Goal: Information Seeking & Learning: Learn about a topic

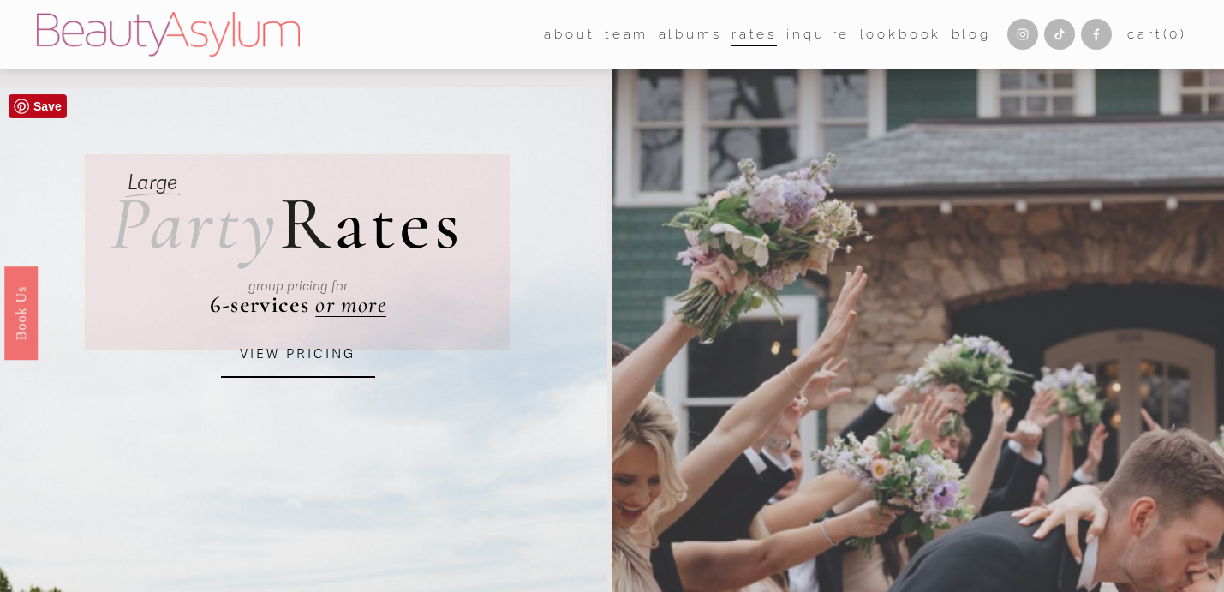
click at [307, 362] on link "VIEW PRICING" at bounding box center [298, 354] width 154 height 46
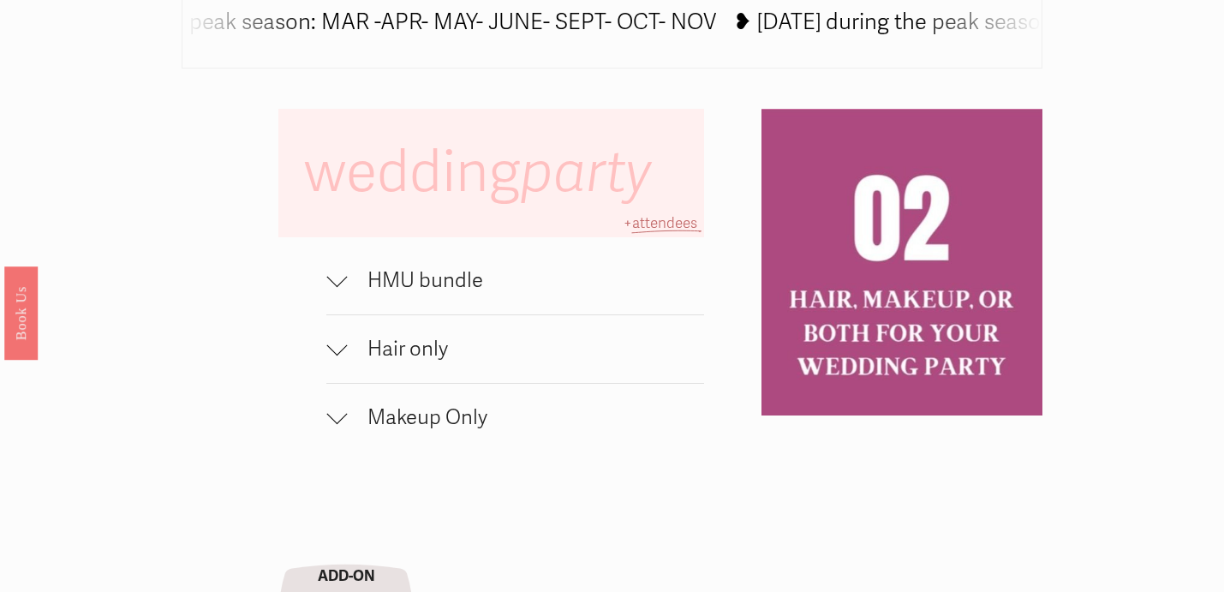
scroll to position [1049, 0]
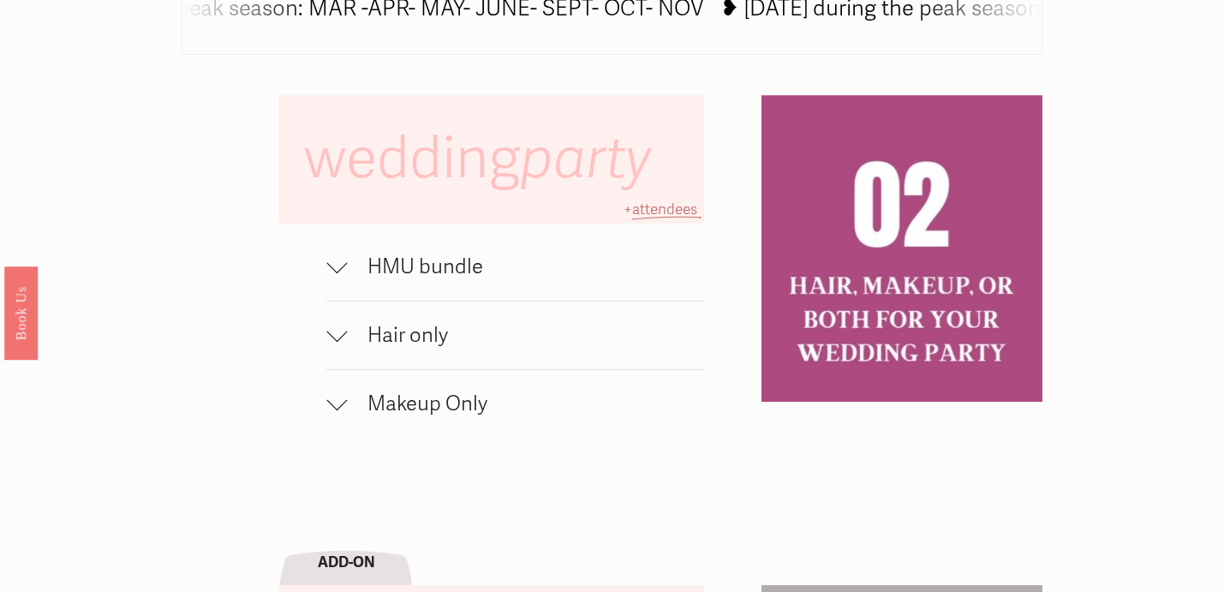
click at [330, 340] on div at bounding box center [336, 335] width 21 height 21
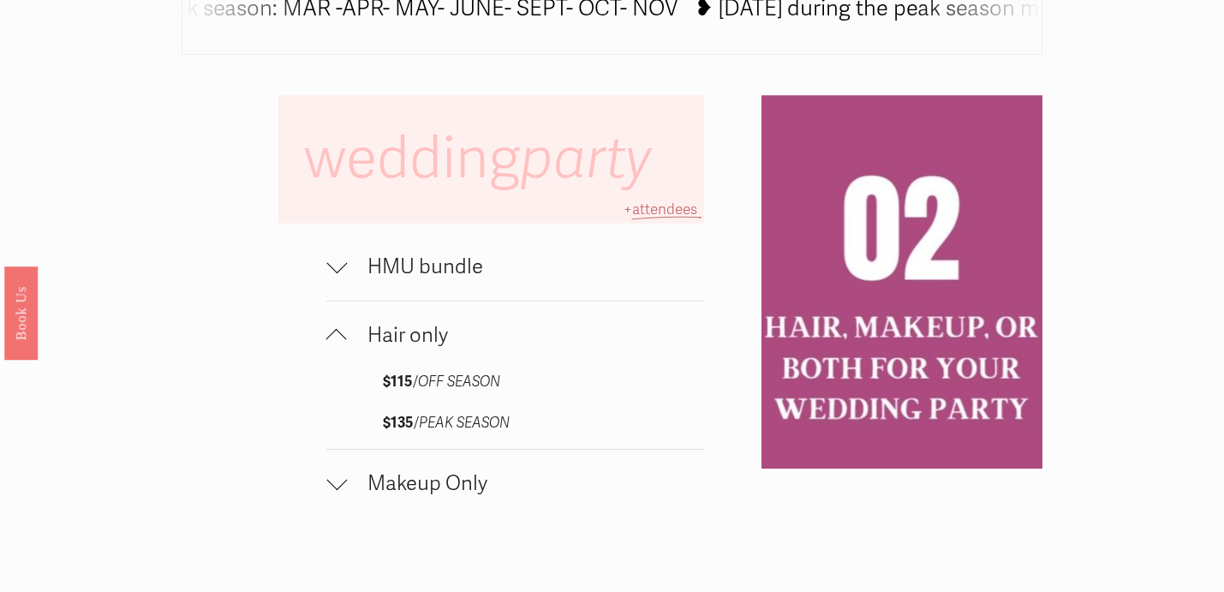
click at [330, 340] on div at bounding box center [336, 339] width 21 height 21
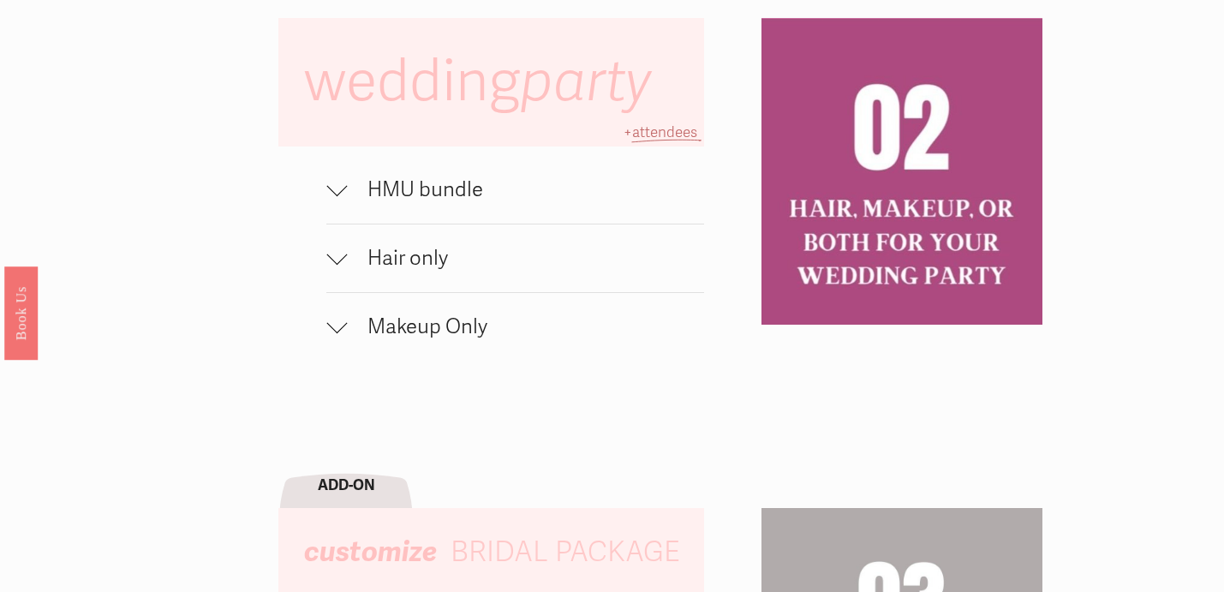
scroll to position [1124, 0]
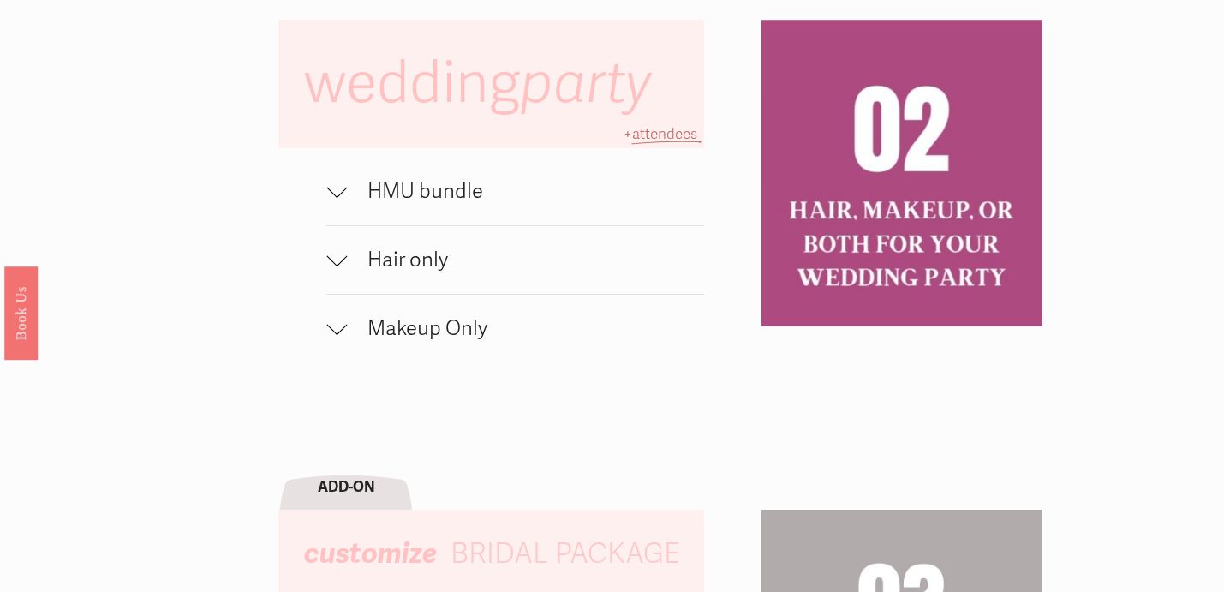
click at [336, 193] on div at bounding box center [336, 187] width 21 height 21
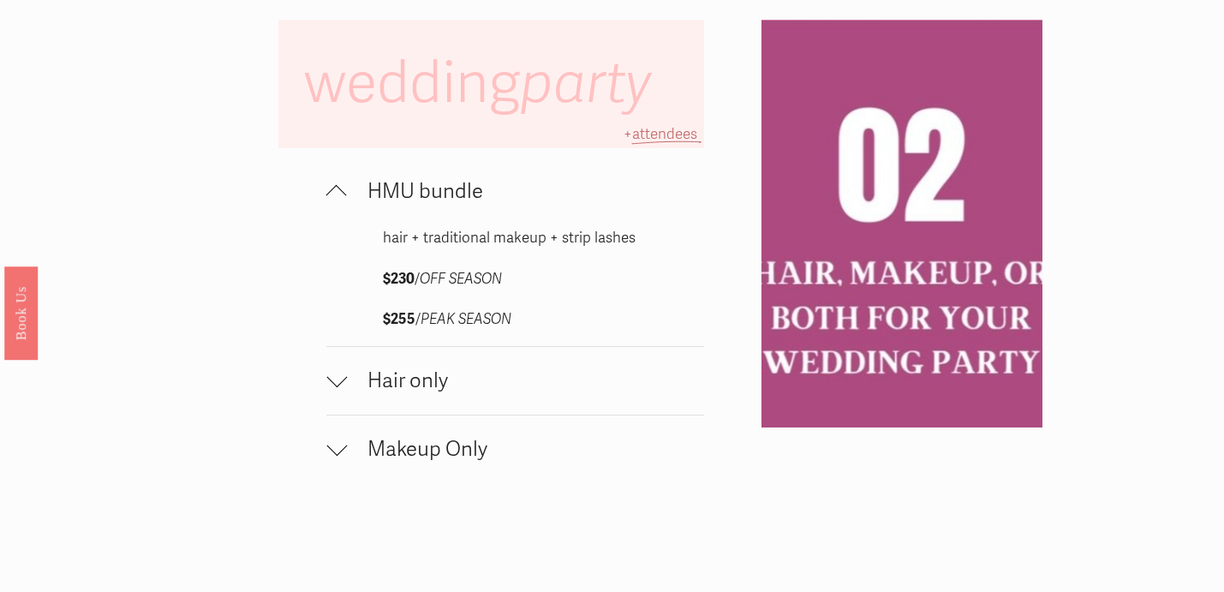
click at [336, 193] on div at bounding box center [336, 195] width 21 height 21
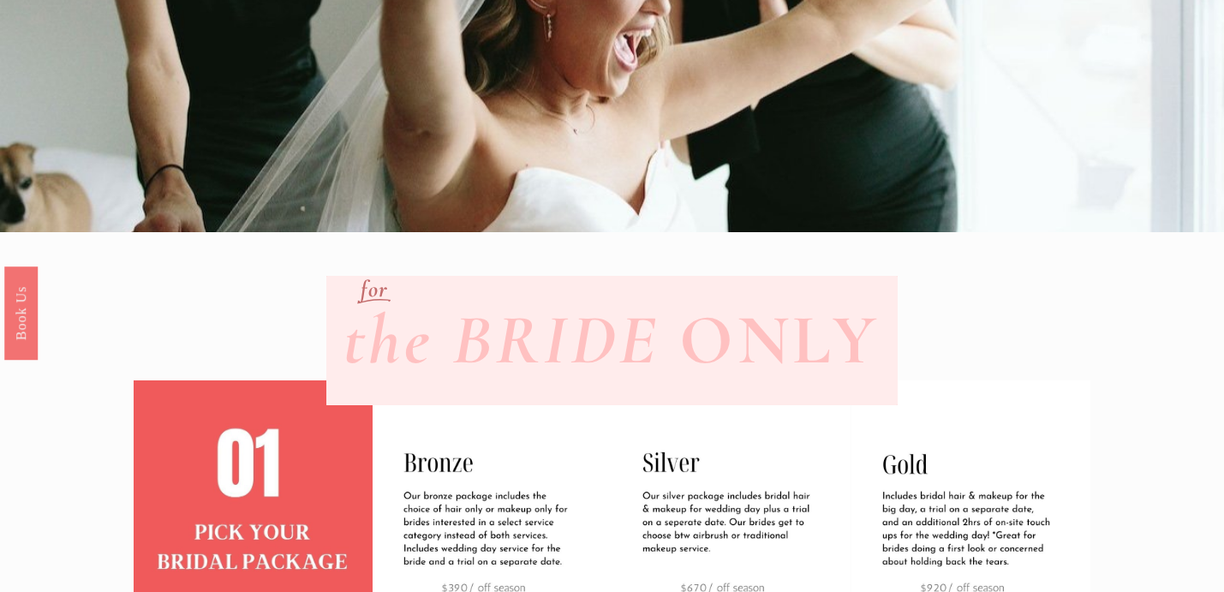
scroll to position [0, 0]
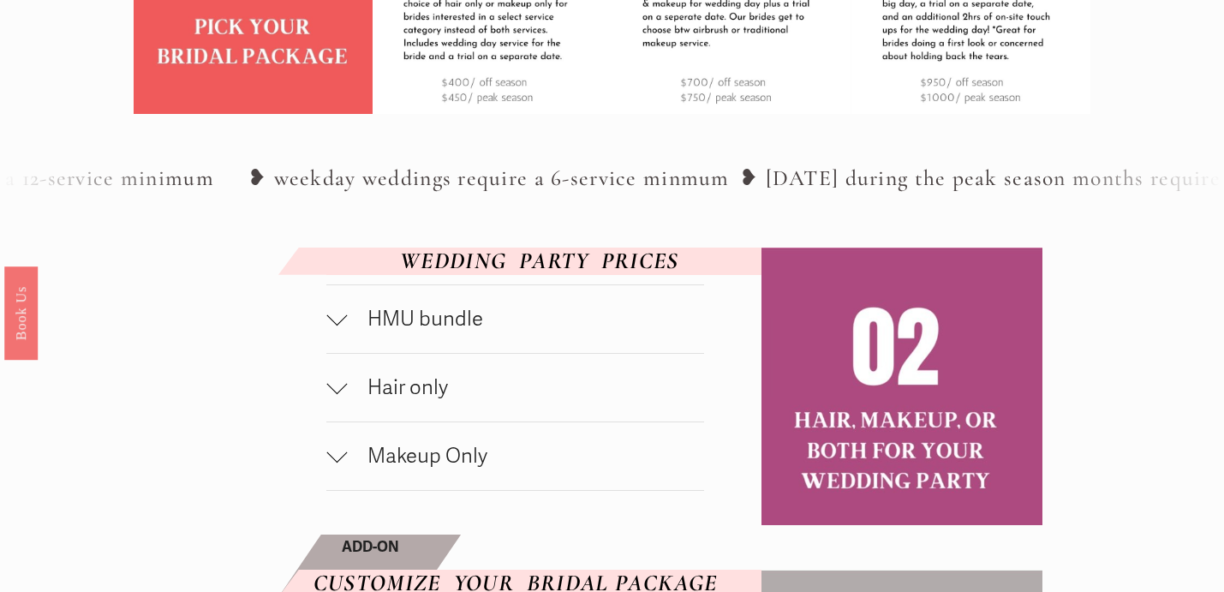
scroll to position [731, 0]
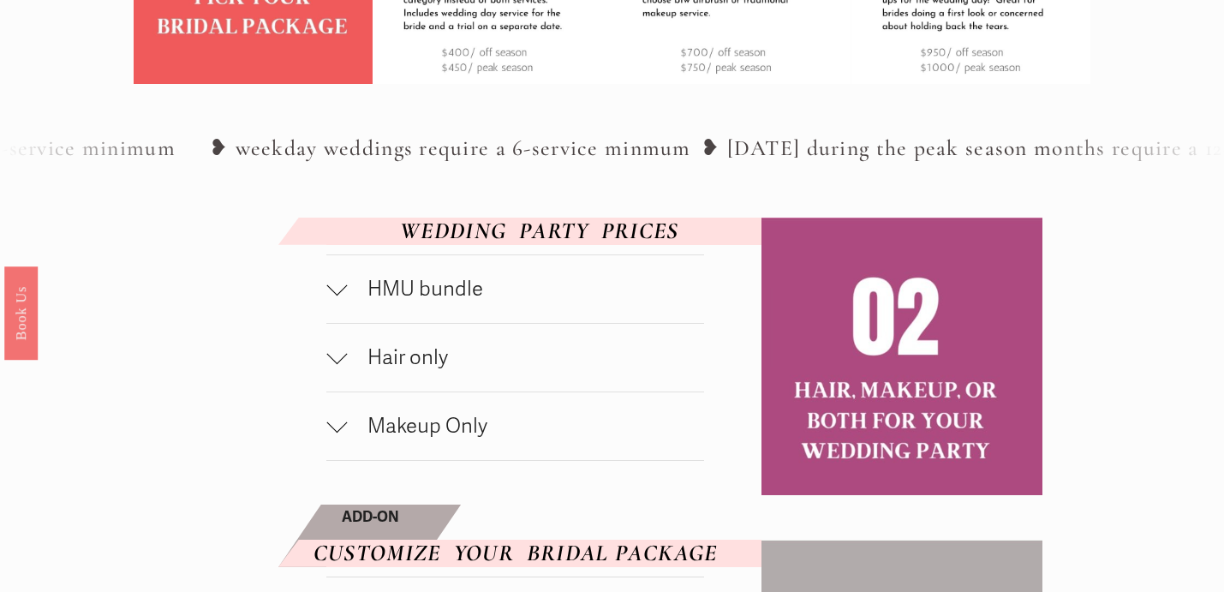
click at [333, 295] on div at bounding box center [336, 285] width 21 height 21
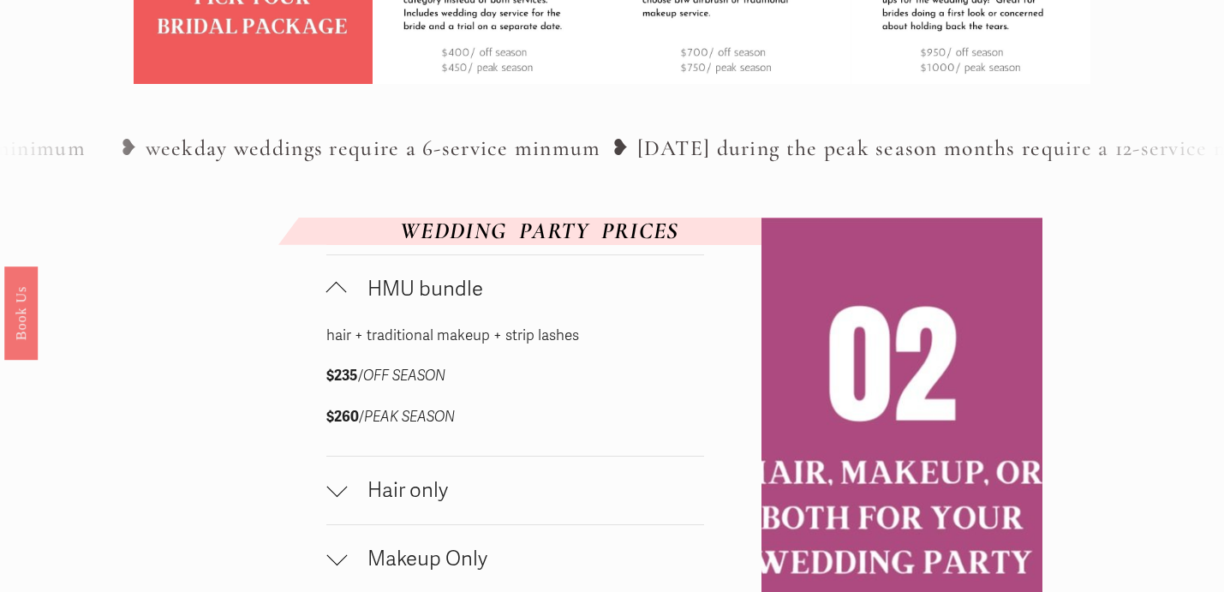
click at [336, 302] on div at bounding box center [336, 292] width 21 height 21
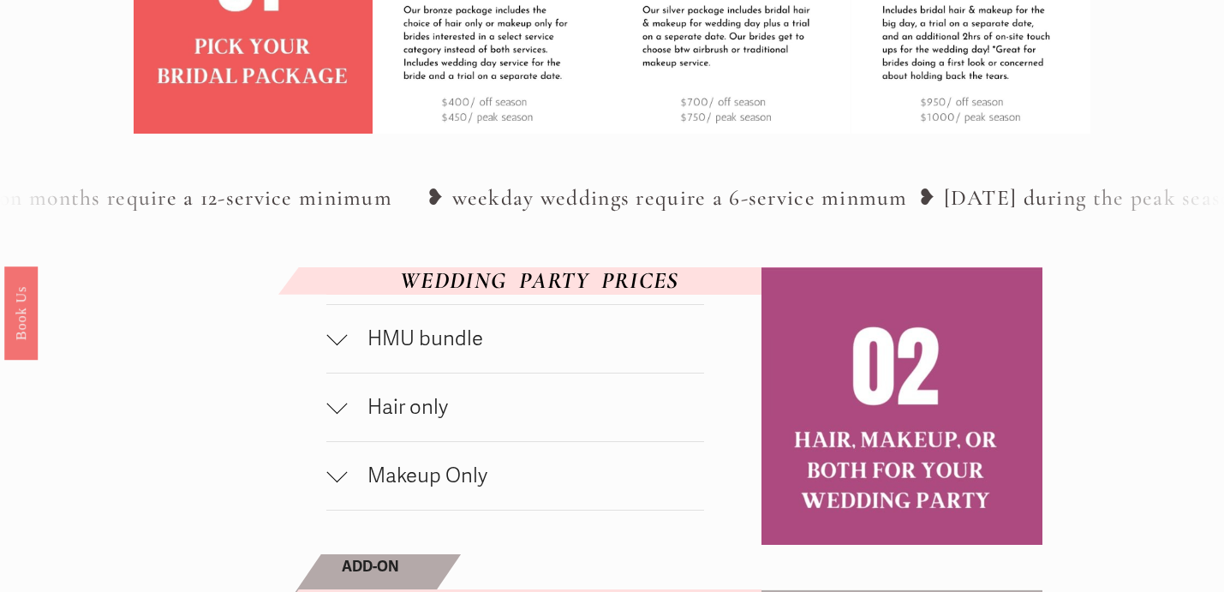
scroll to position [680, 0]
